Goal: Navigation & Orientation: Find specific page/section

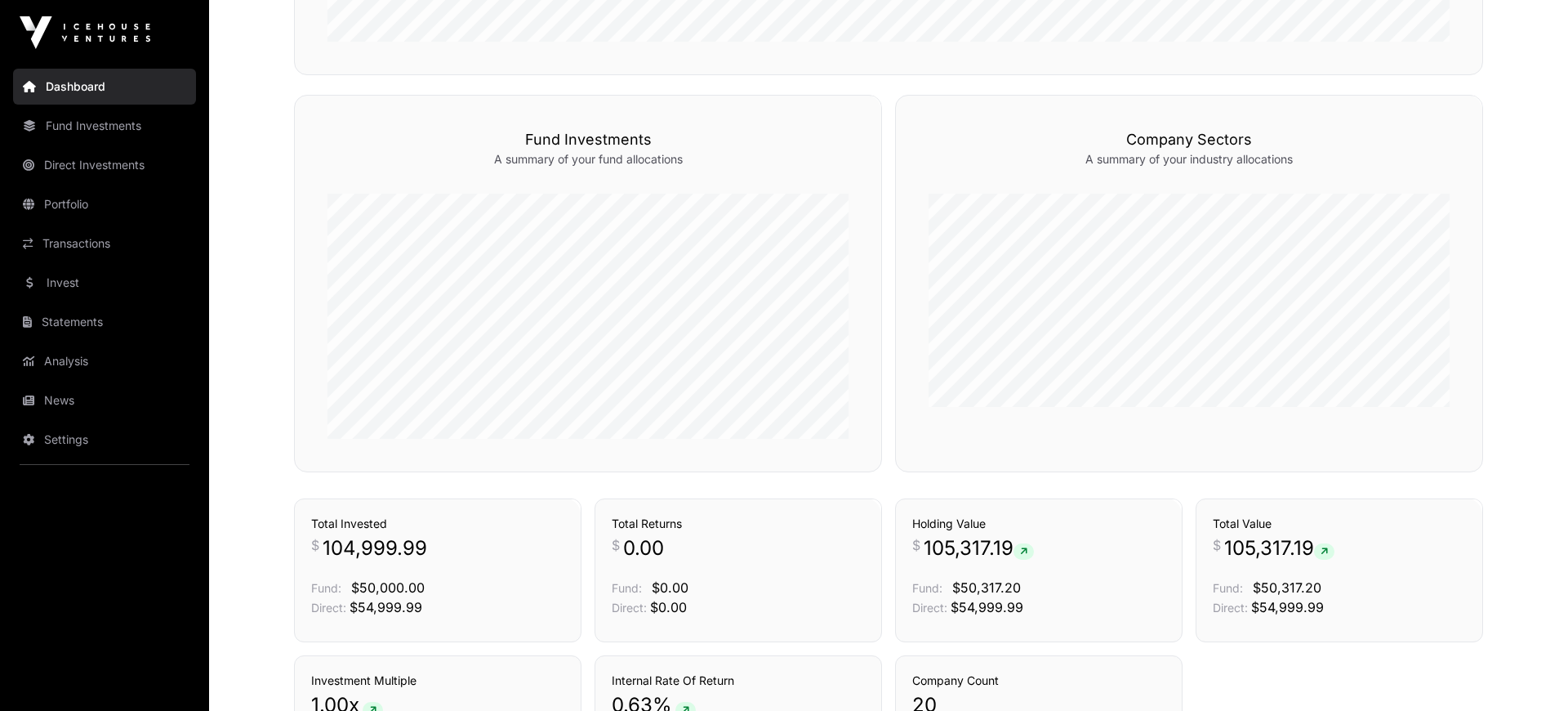
scroll to position [484, 0]
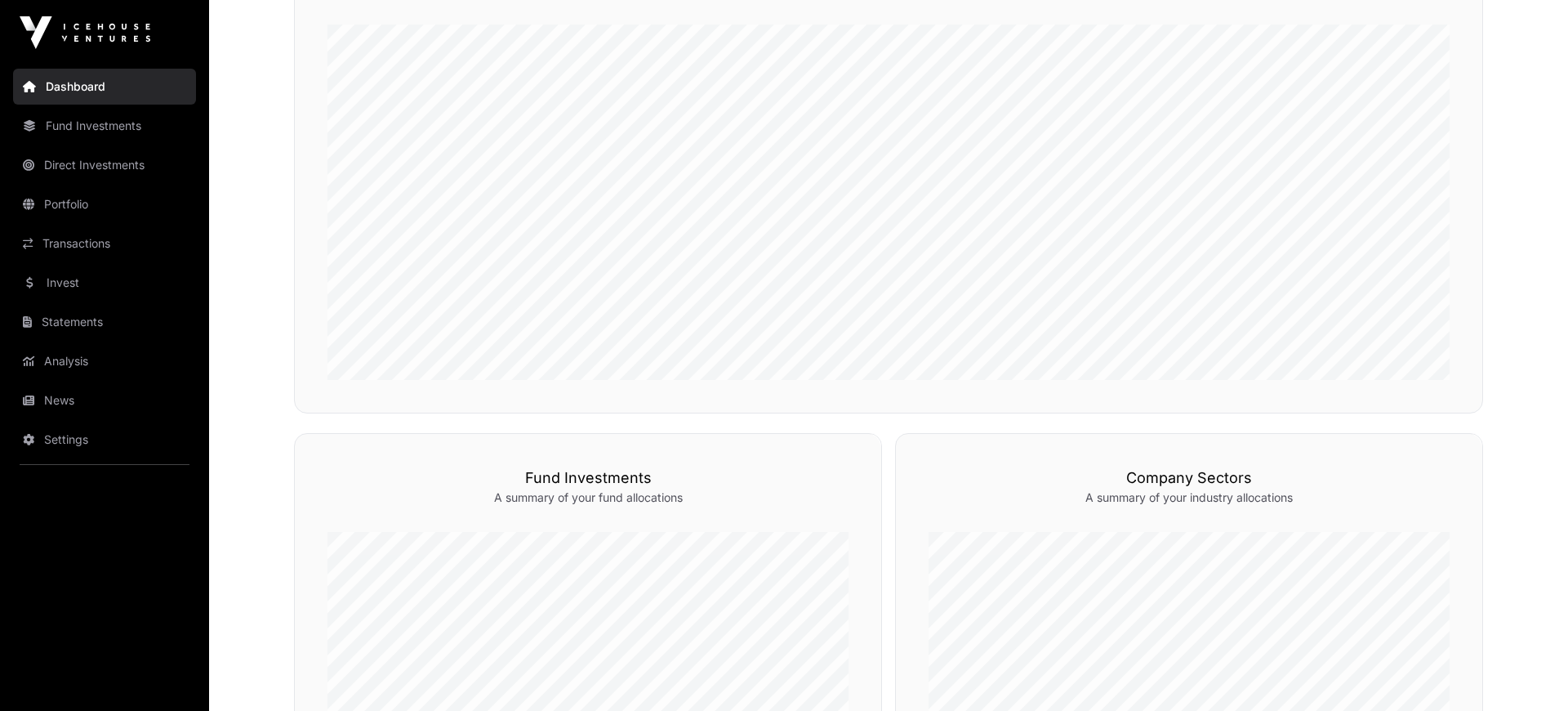
click at [94, 394] on link "News" at bounding box center [104, 400] width 183 height 36
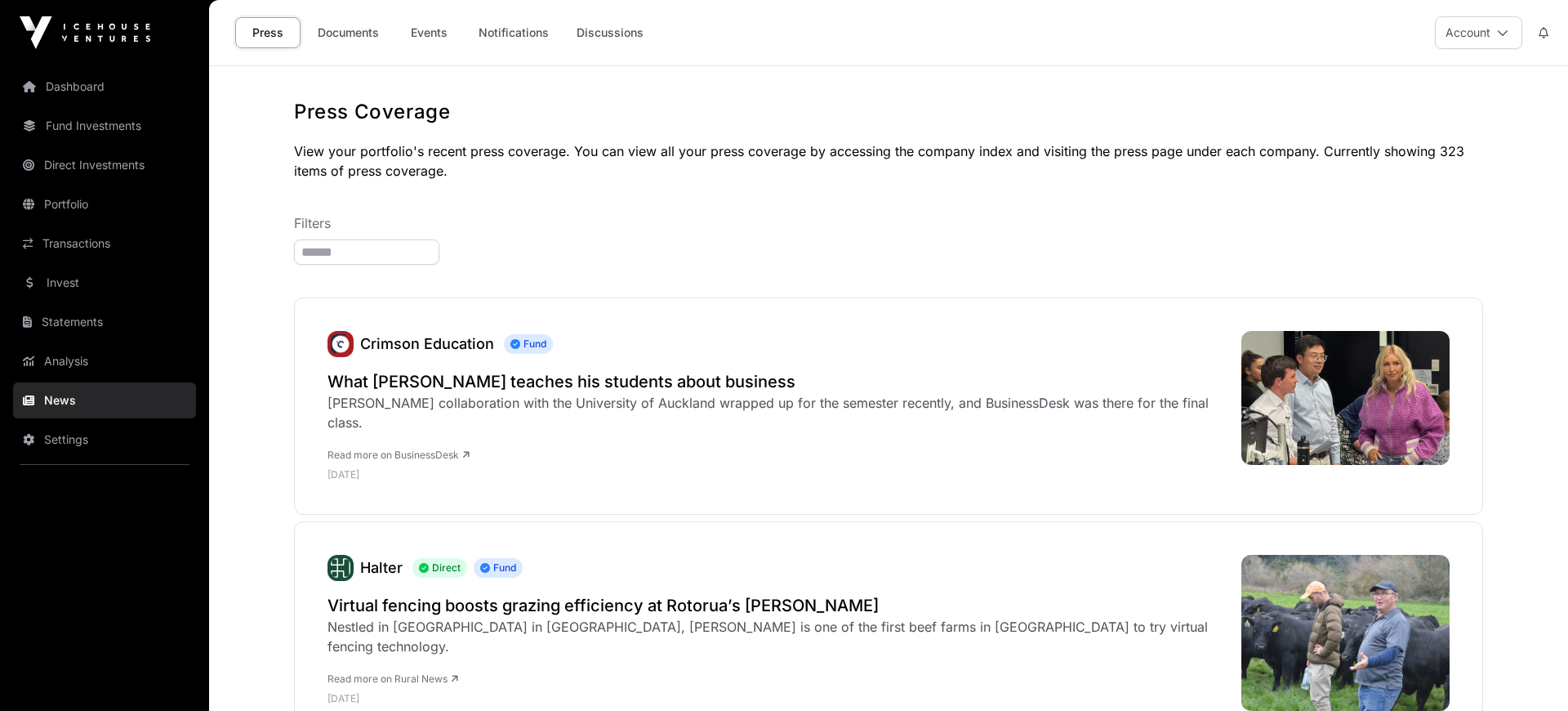
click at [340, 30] on link "Documents" at bounding box center [348, 32] width 83 height 31
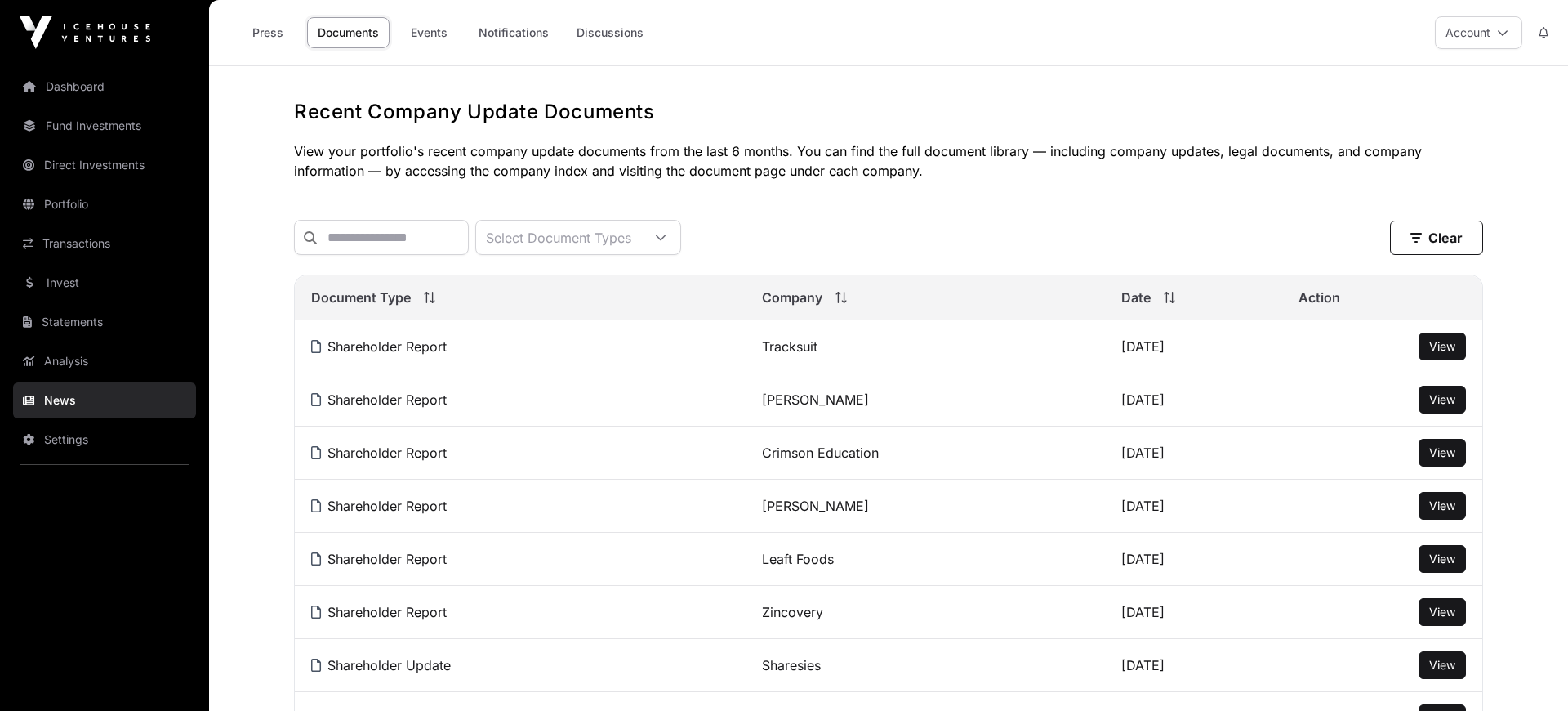
click at [67, 289] on link "Invest" at bounding box center [104, 282] width 183 height 36
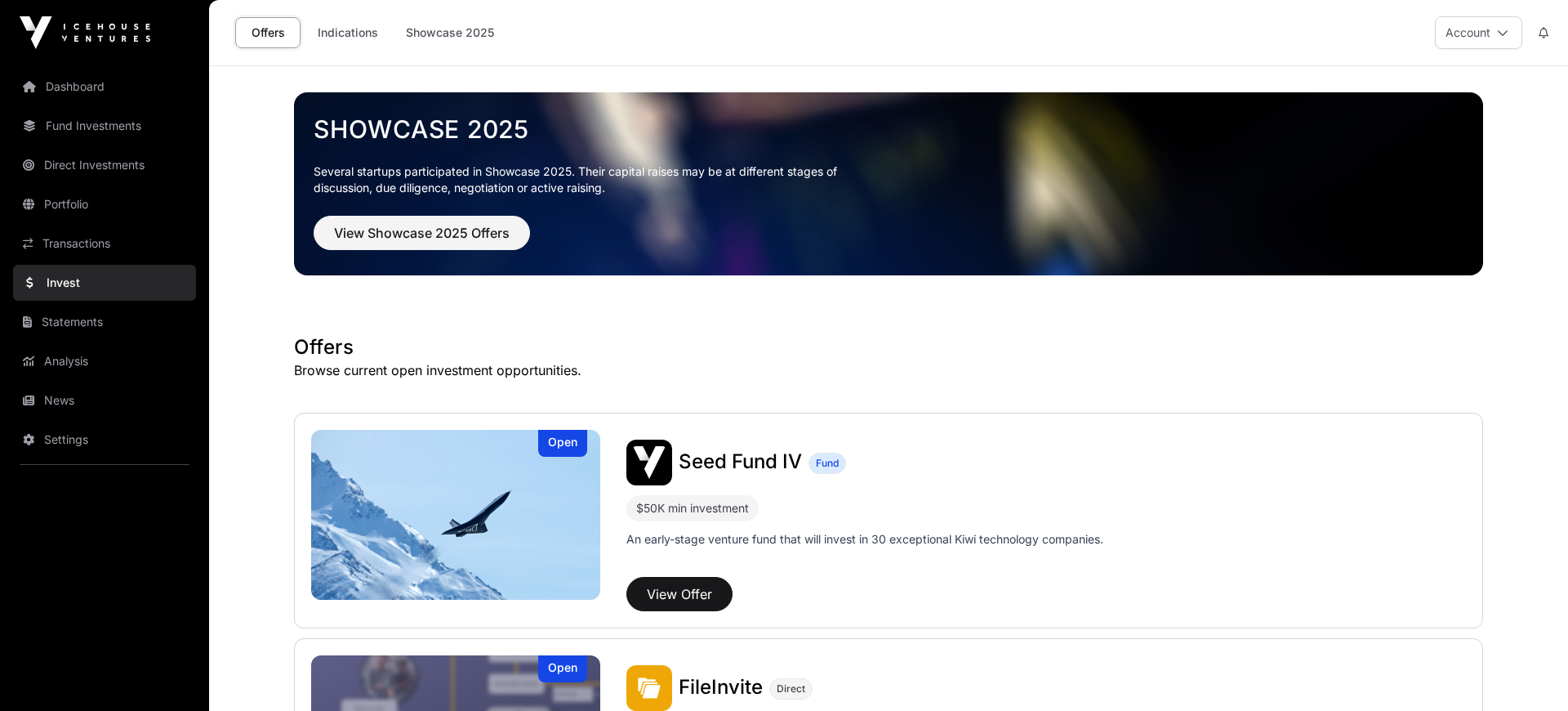
click at [346, 37] on link "Indications" at bounding box center [348, 32] width 82 height 31
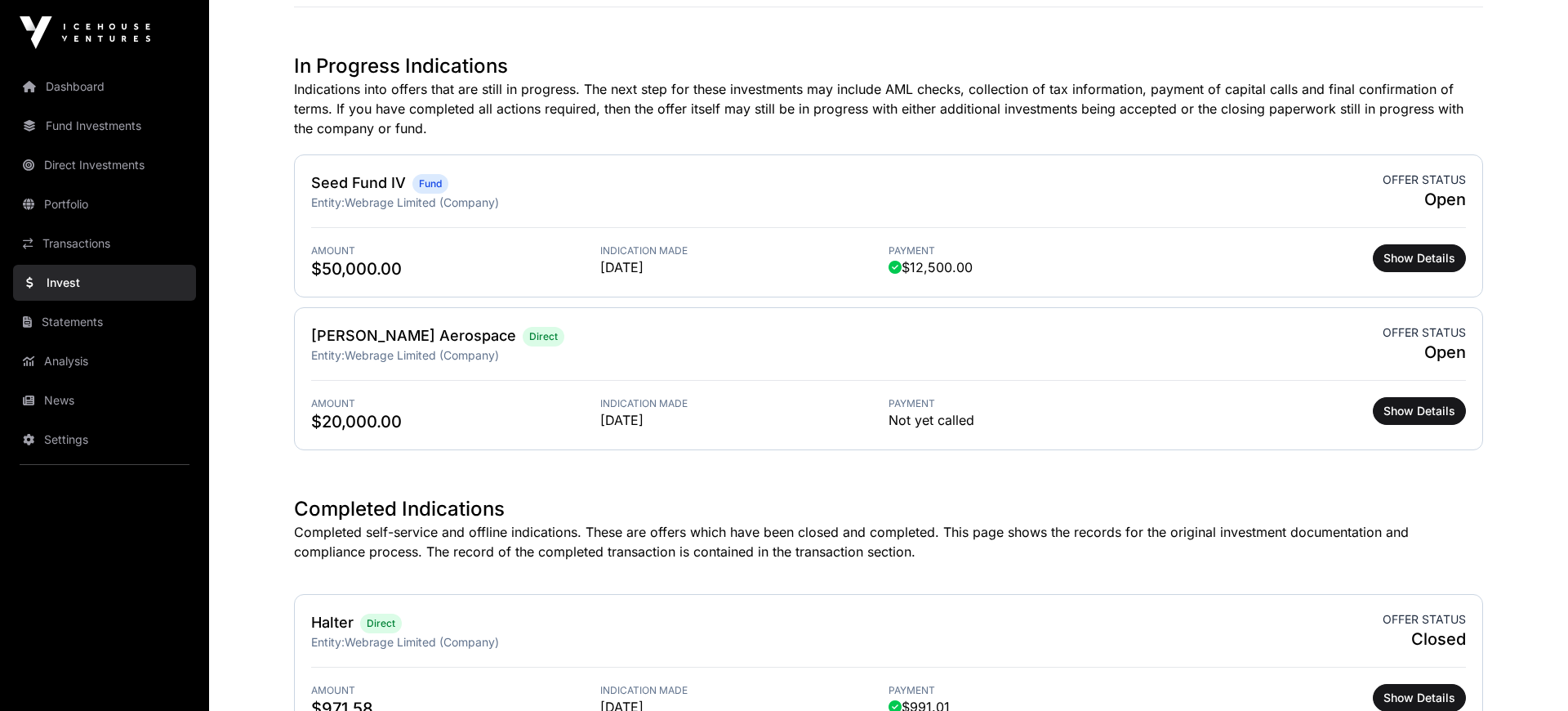
scroll to position [451, 0]
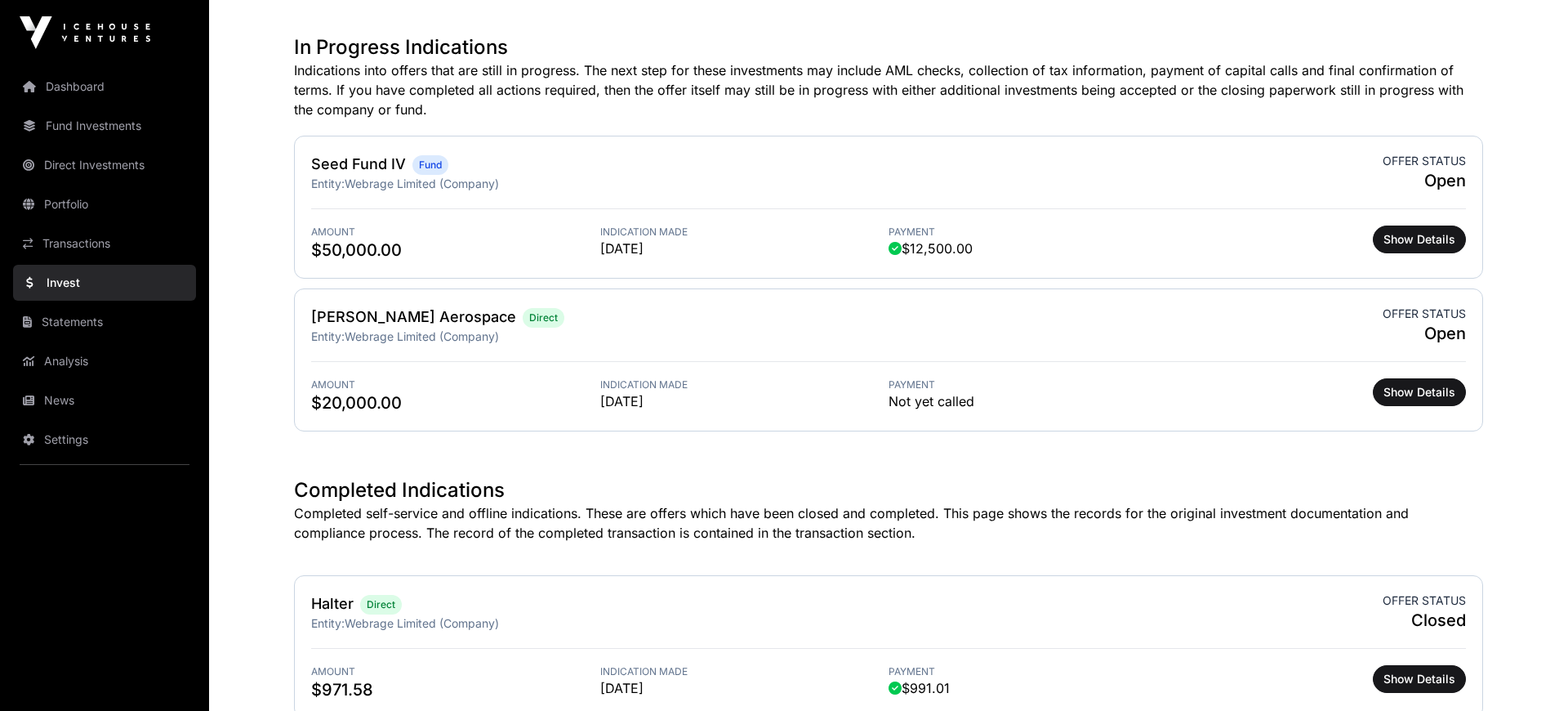
click at [83, 198] on link "Portfolio" at bounding box center [104, 204] width 183 height 36
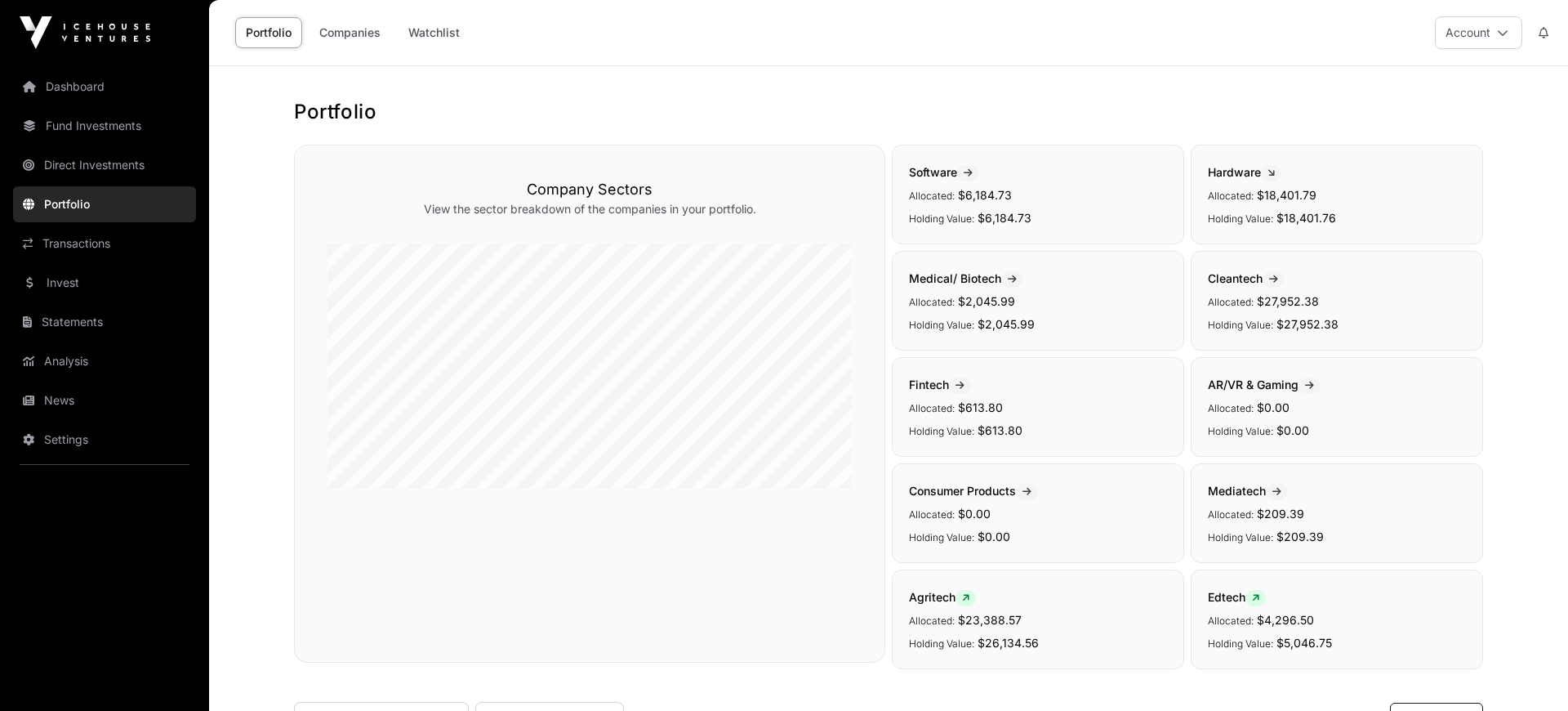
click at [86, 245] on link "Transactions" at bounding box center [104, 243] width 183 height 36
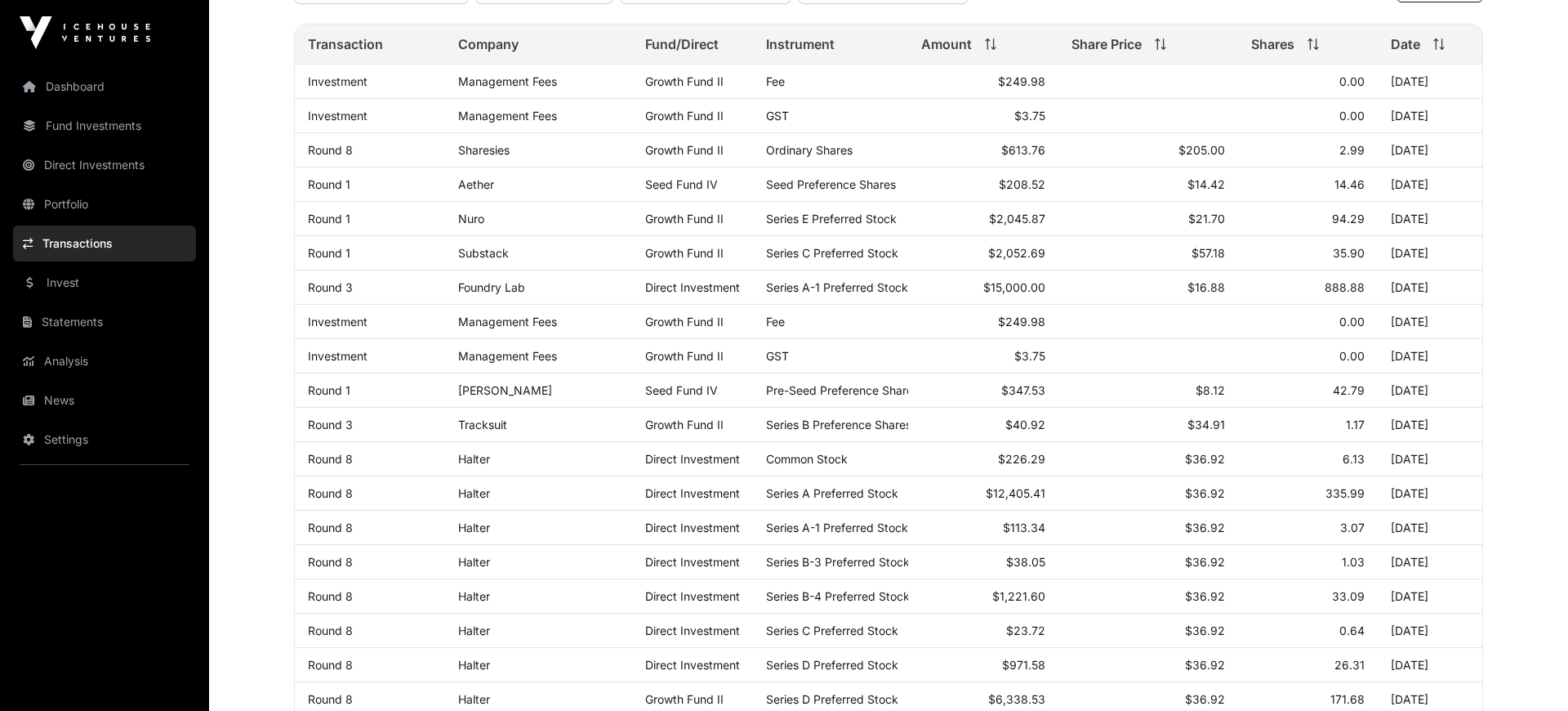
scroll to position [225, 0]
